Goal: Use online tool/utility: Use online tool/utility

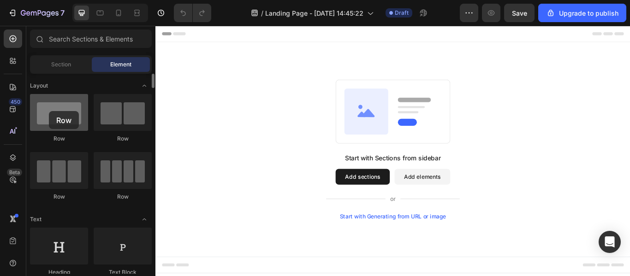
drag, startPoint x: 20, startPoint y: 112, endPoint x: 52, endPoint y: 102, distance: 33.2
click at [48, 111] on div at bounding box center [59, 112] width 58 height 37
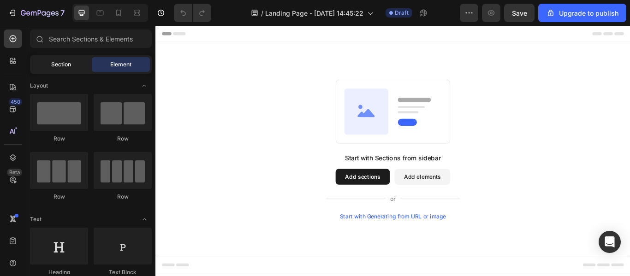
click at [59, 65] on span "Section" at bounding box center [61, 64] width 20 height 8
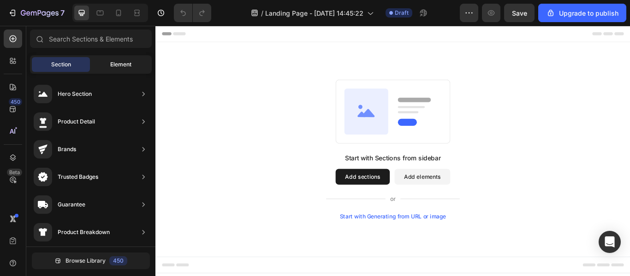
click at [107, 71] on div "Element" at bounding box center [121, 64] width 58 height 15
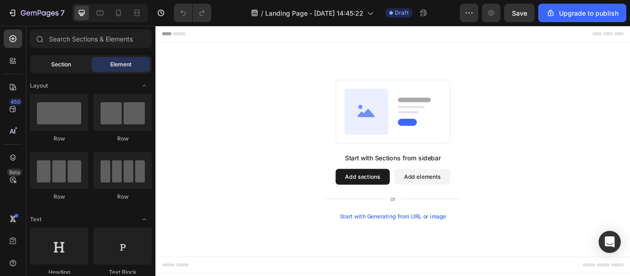
click at [72, 68] on div "Section" at bounding box center [61, 64] width 58 height 15
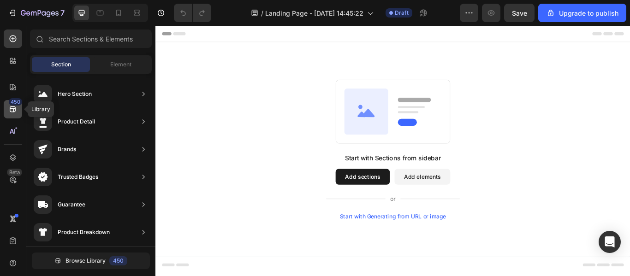
click at [5, 107] on div "450" at bounding box center [13, 109] width 18 height 18
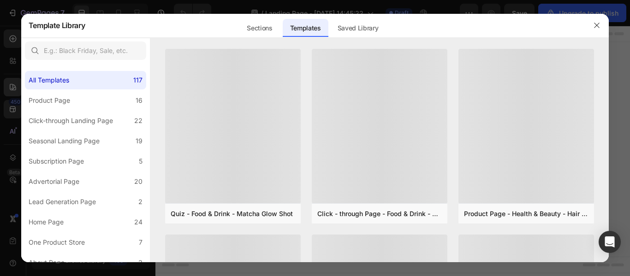
click at [9, 86] on div at bounding box center [315, 138] width 630 height 276
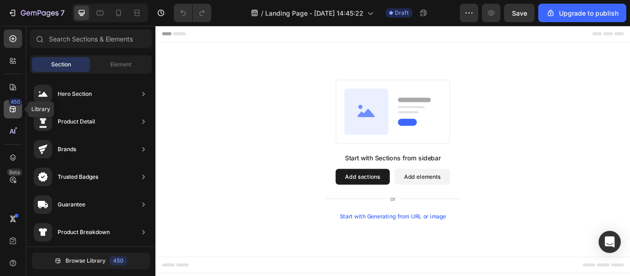
click at [11, 106] on div "450" at bounding box center [13, 109] width 18 height 18
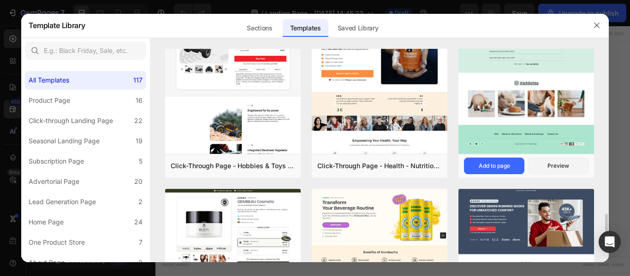
scroll to position [1719, 0]
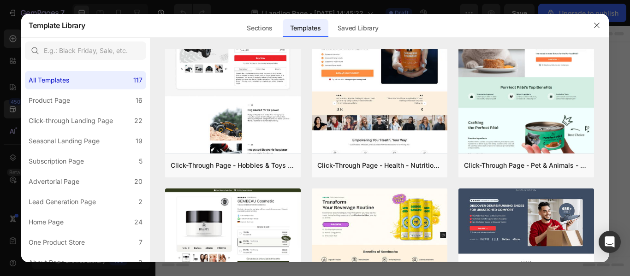
click at [589, 26] on div at bounding box center [596, 25] width 24 height 24
